Goal: Navigation & Orientation: Find specific page/section

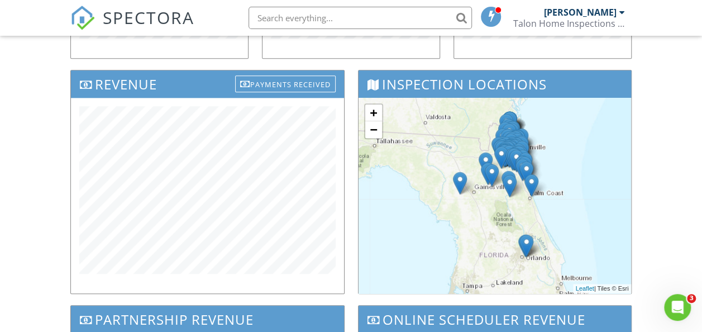
drag, startPoint x: 0, startPoint y: 0, endPoint x: 116, endPoint y: 25, distance: 118.2
click at [116, 25] on span "SPECTORA" at bounding box center [149, 17] width 92 height 23
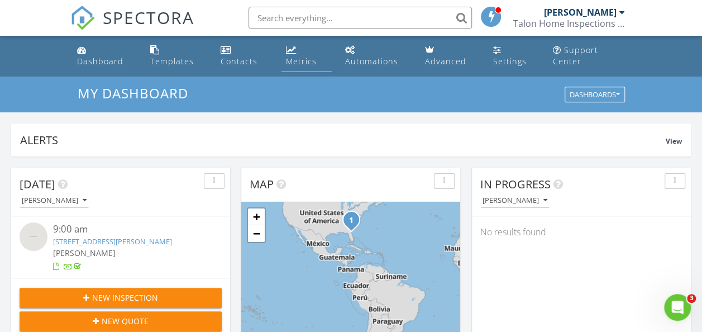
click at [295, 56] on div "Metrics" at bounding box center [301, 61] width 31 height 11
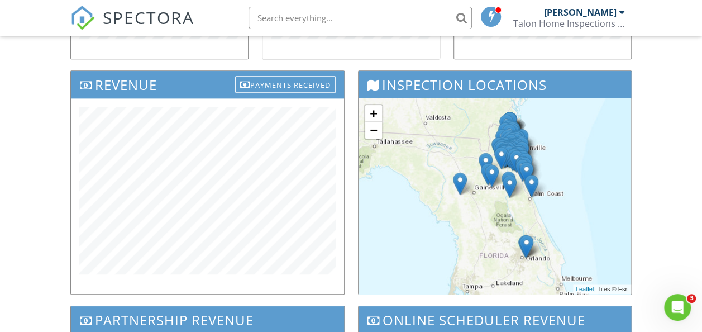
scroll to position [359, 0]
